Goal: Information Seeking & Learning: Find specific fact

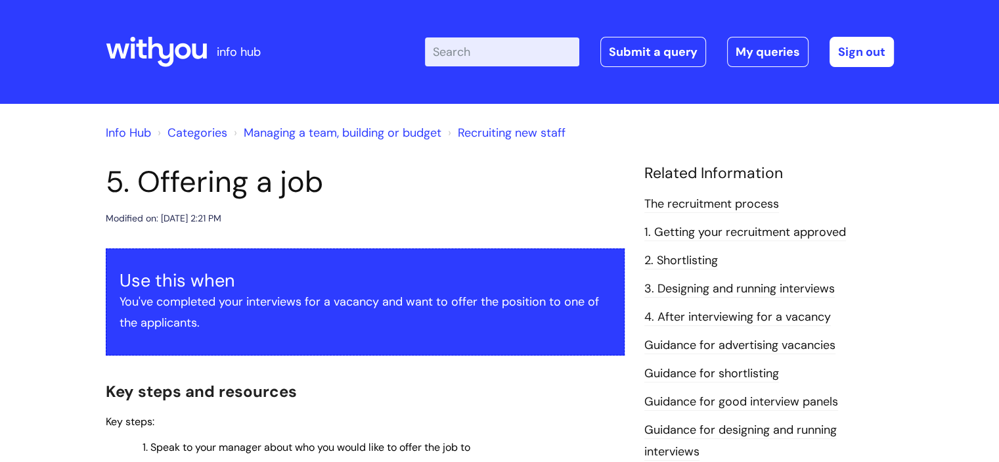
click at [475, 56] on input "Enter your search term here..." at bounding box center [502, 51] width 154 height 29
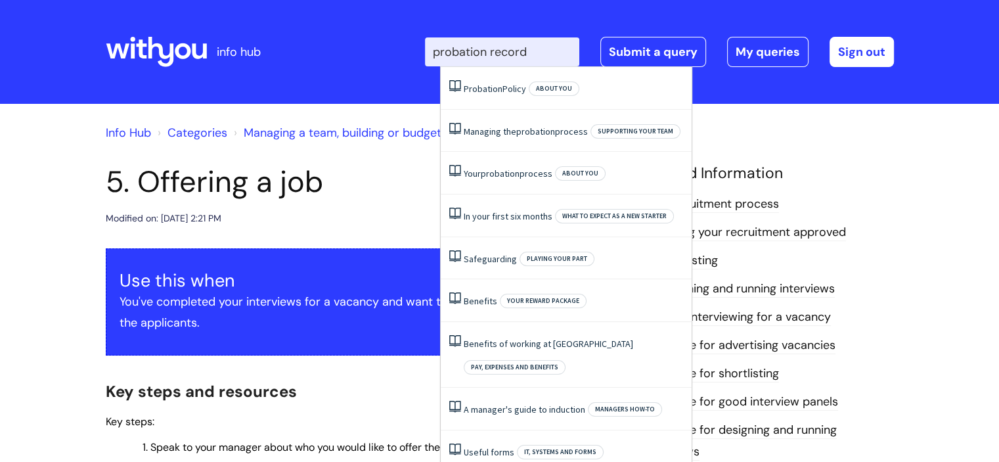
type input "probation record"
click button "Search" at bounding box center [0, 0] width 0 height 0
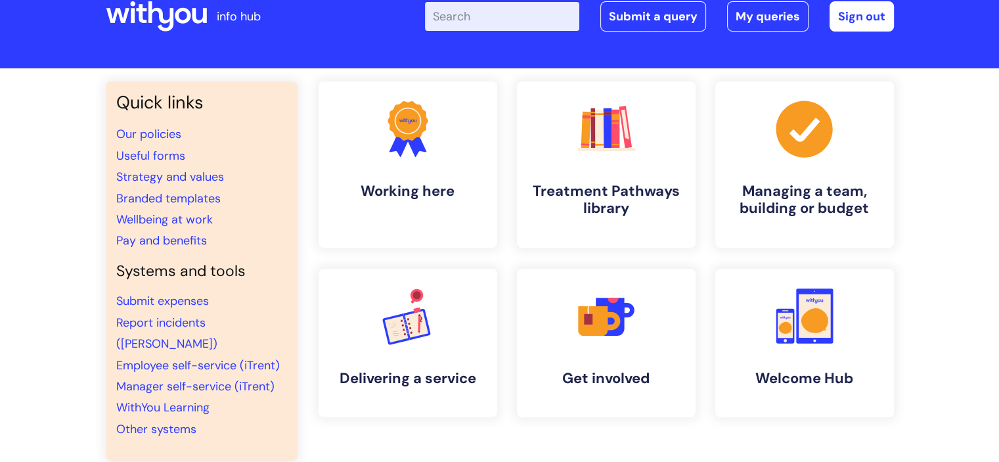
scroll to position [37, 0]
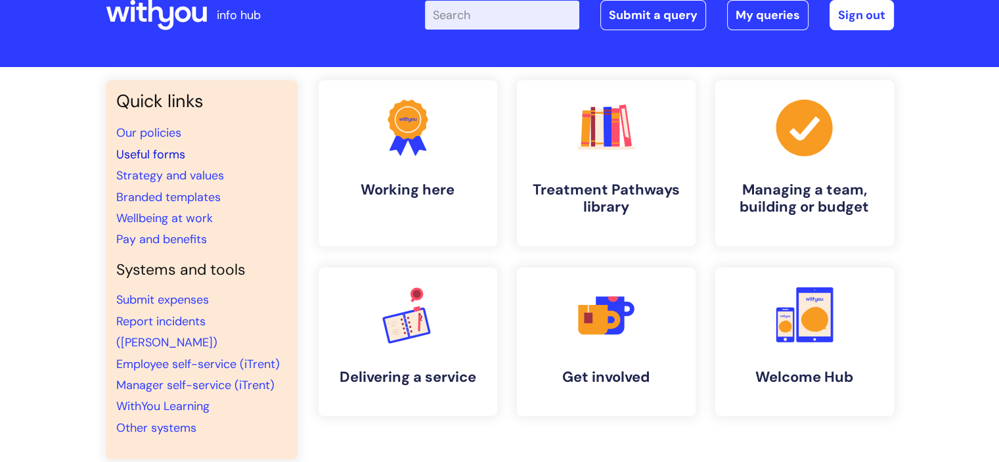
click at [164, 154] on link "Useful forms" at bounding box center [150, 154] width 69 height 16
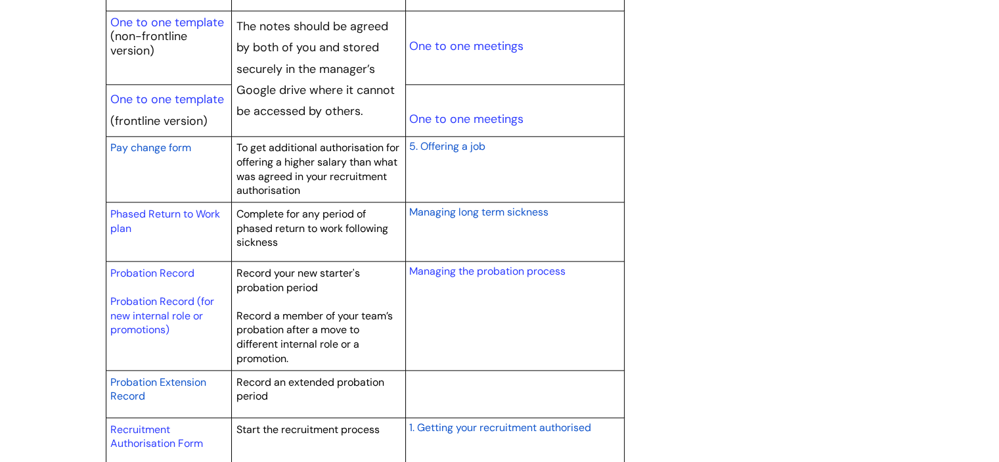
scroll to position [1668, 0]
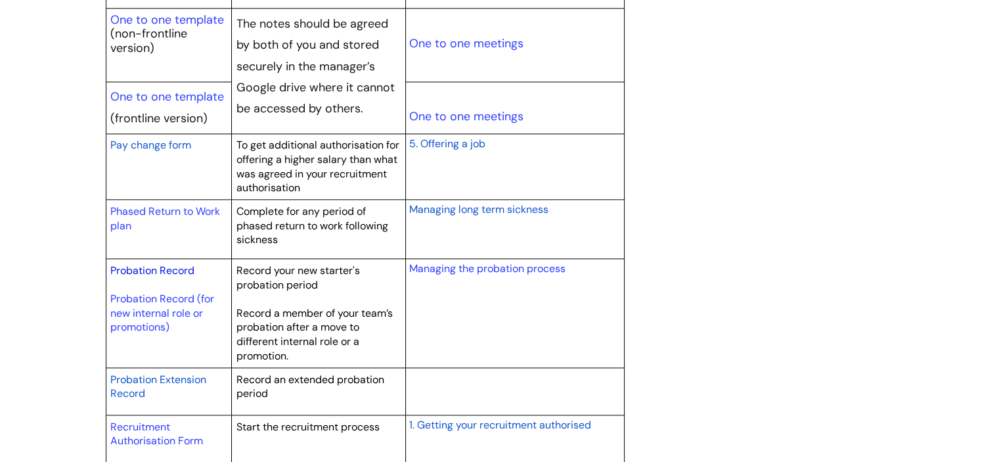
click at [176, 272] on link "Probation Record" at bounding box center [152, 270] width 84 height 14
